Goal: Task Accomplishment & Management: Use online tool/utility

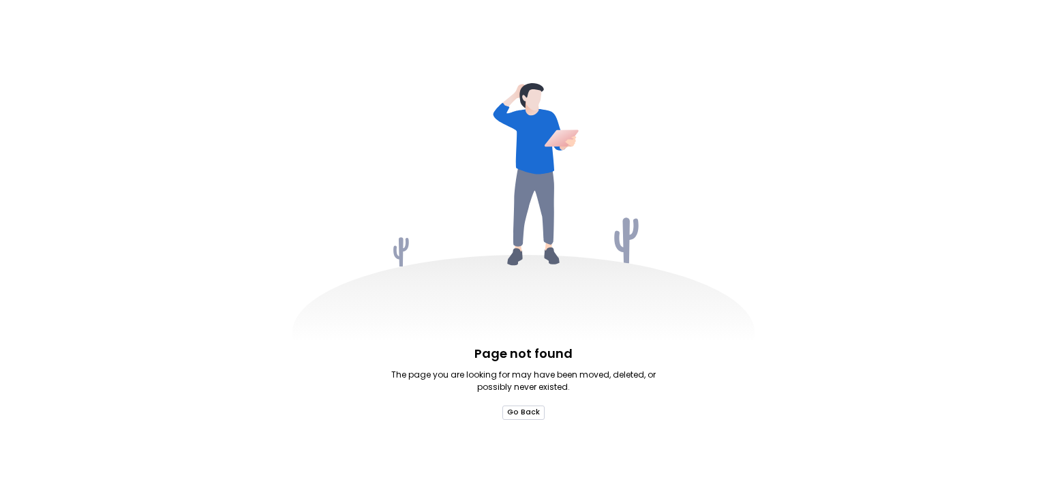
click at [524, 418] on button "Go Back" at bounding box center [523, 412] width 42 height 14
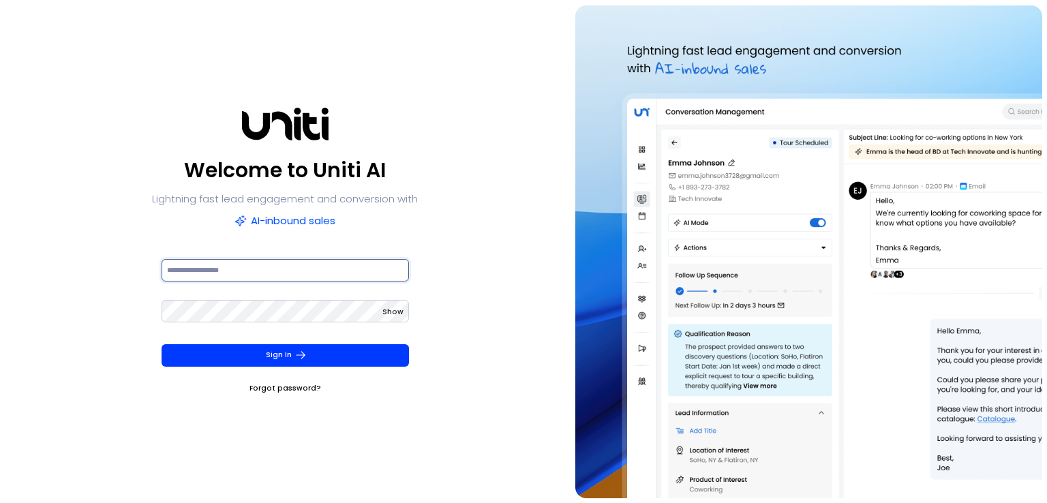
click at [271, 261] on input at bounding box center [285, 270] width 247 height 22
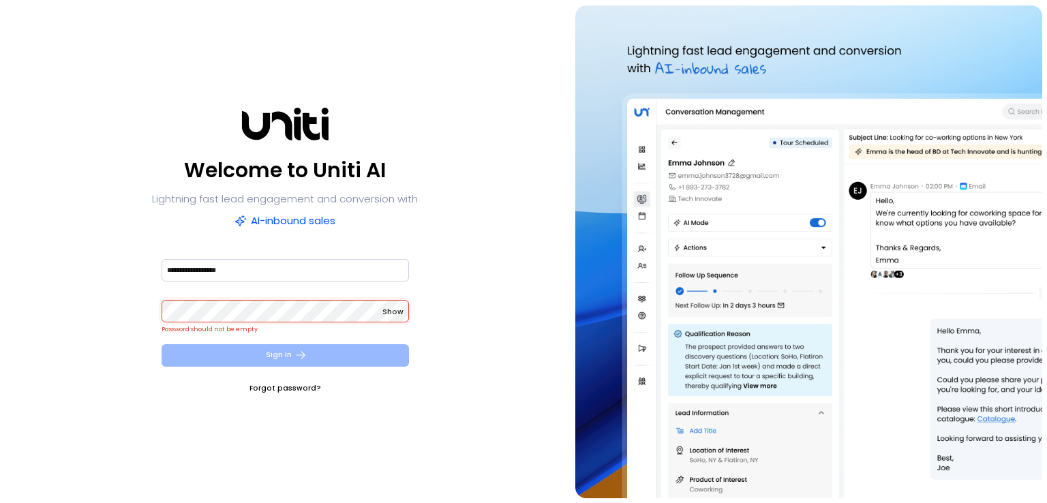
click at [279, 361] on button "Sign In" at bounding box center [285, 355] width 247 height 22
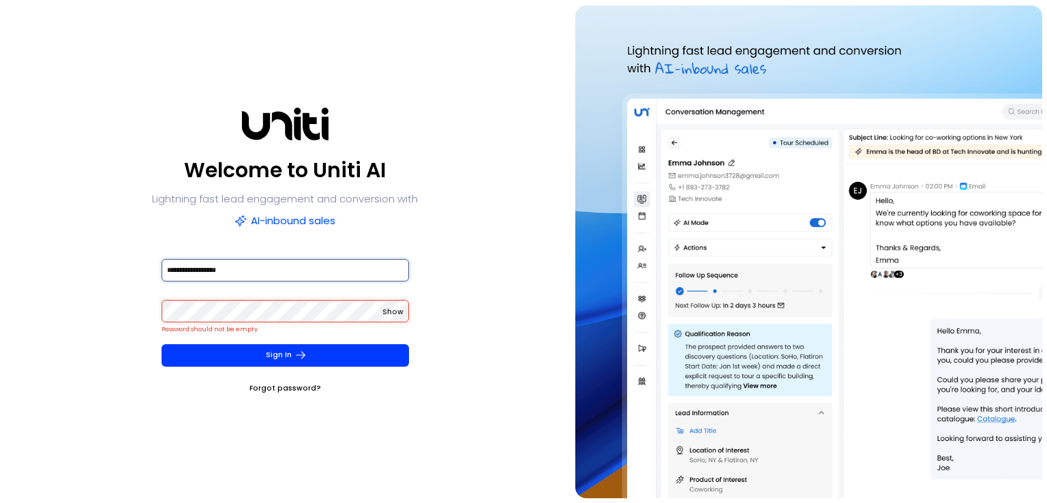
click at [288, 279] on input "**********" at bounding box center [285, 270] width 247 height 22
click at [273, 298] on div "Show" at bounding box center [285, 310] width 247 height 25
click at [278, 273] on input "**********" at bounding box center [285, 270] width 247 height 22
type input "**********"
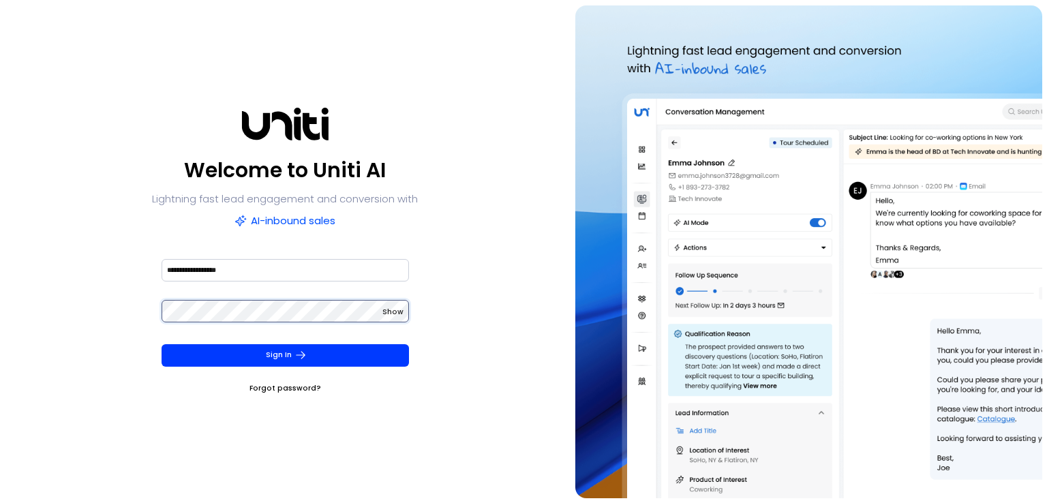
click at [162, 344] on button "Sign In" at bounding box center [285, 355] width 247 height 22
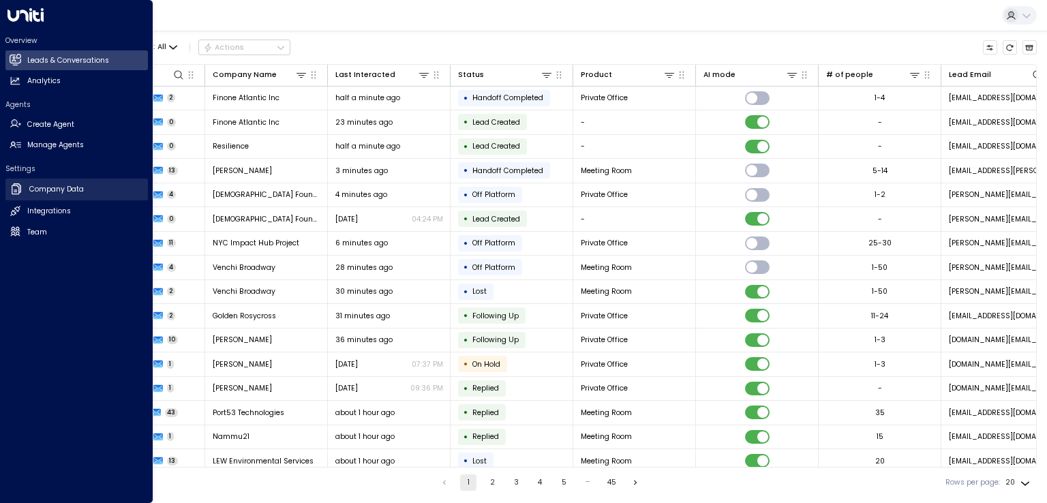
click at [54, 189] on h2 "Company Data" at bounding box center [56, 189] width 55 height 11
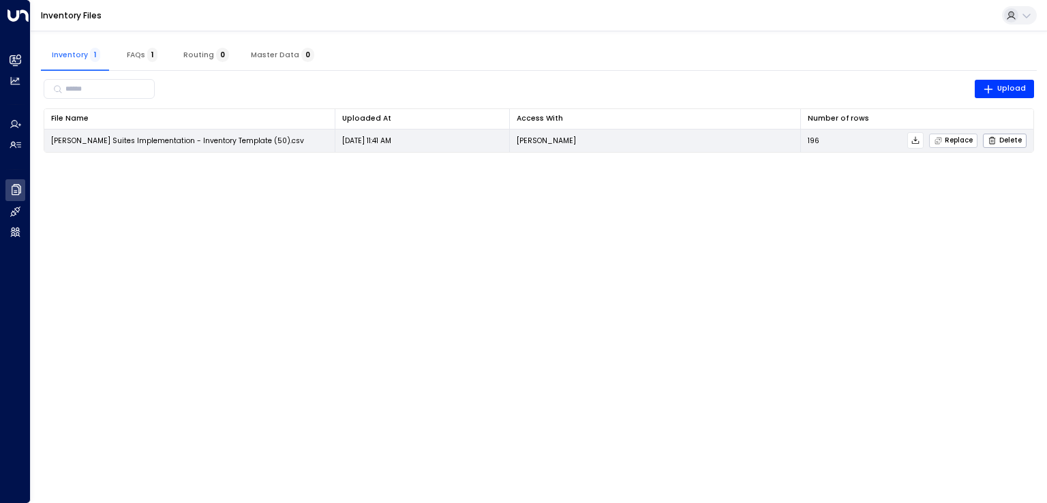
click at [723, 136] on span "Replace" at bounding box center [954, 140] width 40 height 9
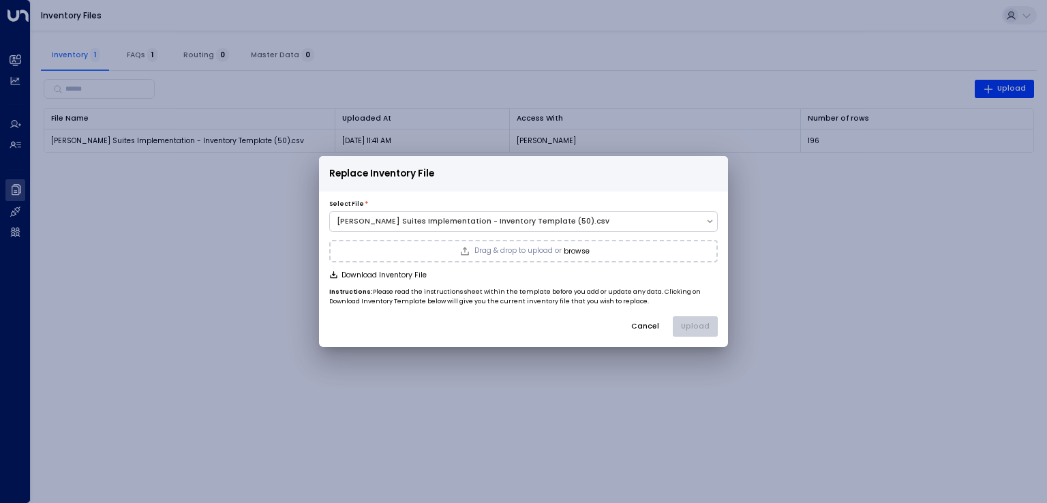
click at [570, 247] on button "browse" at bounding box center [577, 251] width 26 height 8
click at [699, 322] on button "Upload" at bounding box center [695, 326] width 45 height 20
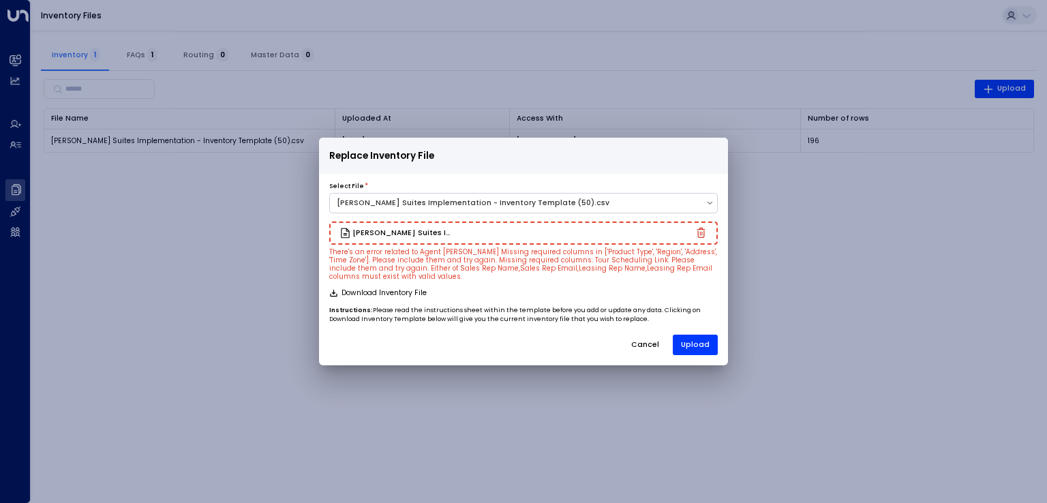
click at [698, 230] on icon "button" at bounding box center [701, 233] width 8 height 10
click at [568, 238] on div "Drag & drop to upload or browse" at bounding box center [523, 233] width 132 height 11
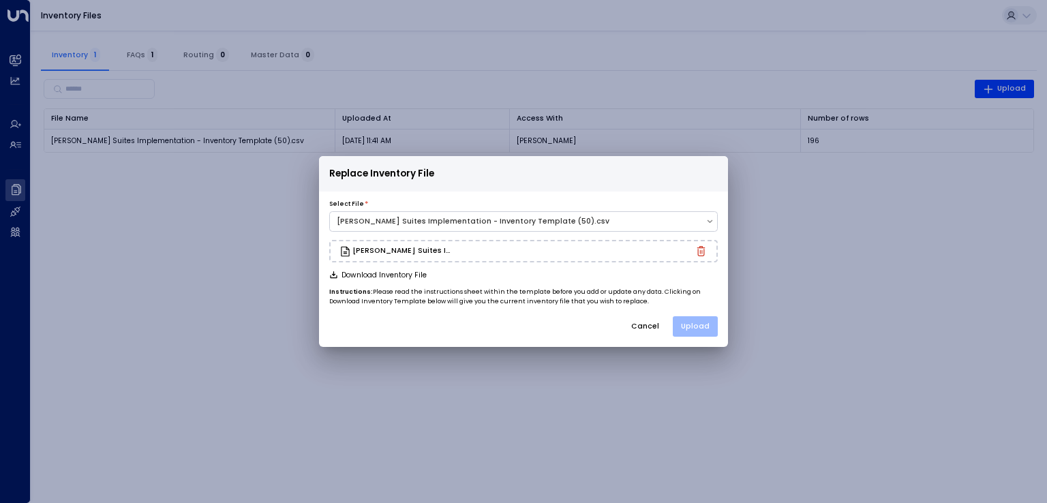
click at [703, 323] on button "Upload" at bounding box center [695, 326] width 45 height 20
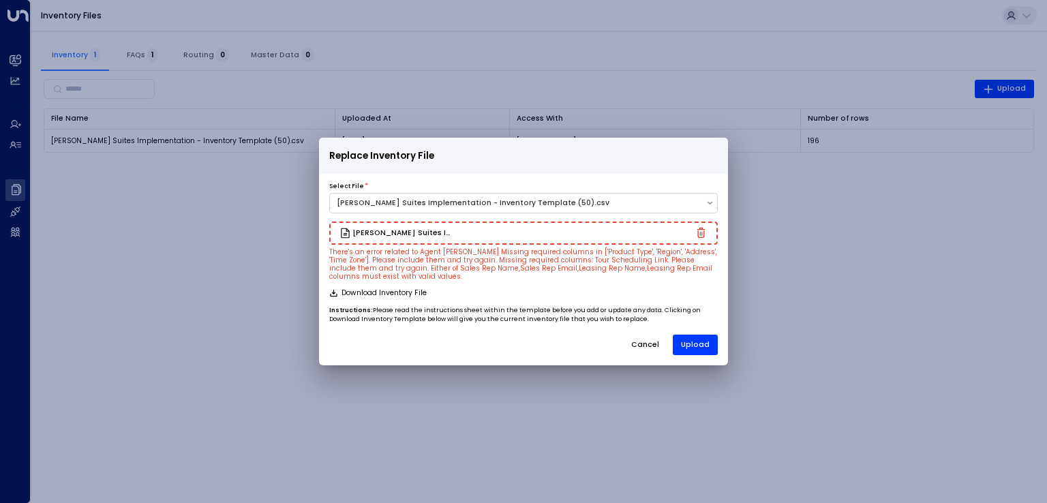
click at [643, 347] on button "Cancel" at bounding box center [645, 345] width 46 height 20
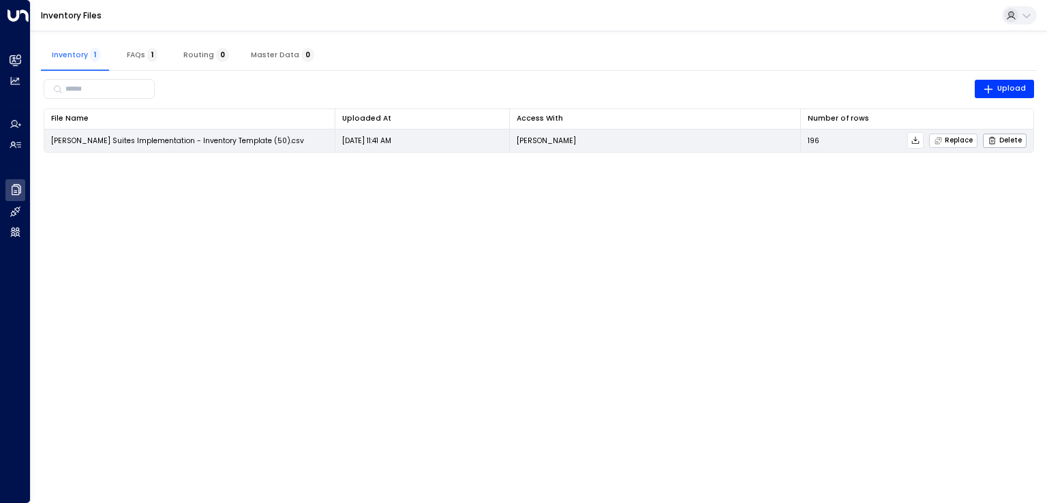
click at [723, 139] on span "Replace" at bounding box center [954, 140] width 40 height 9
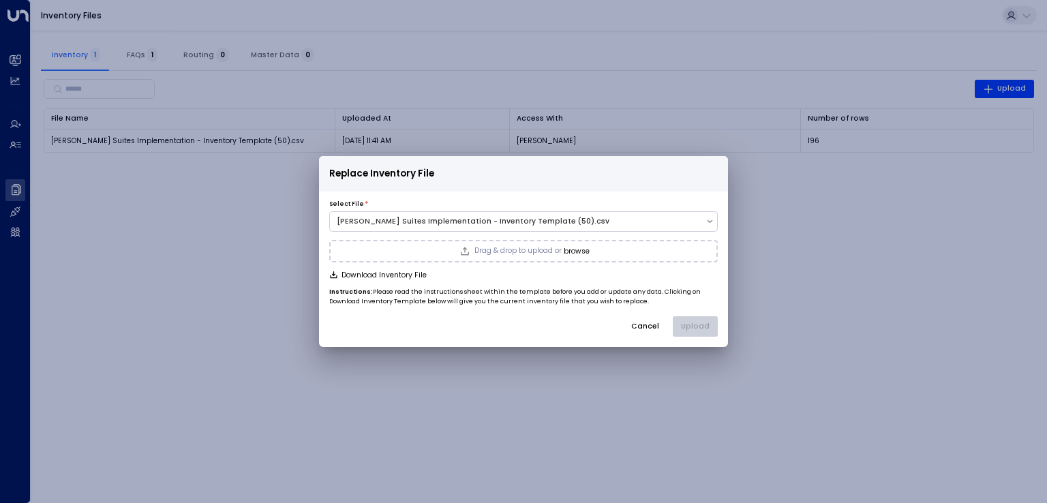
click at [578, 249] on button "browse" at bounding box center [577, 251] width 26 height 8
click at [690, 326] on button "Upload" at bounding box center [695, 326] width 45 height 20
